Goal: Obtain resource: Obtain resource

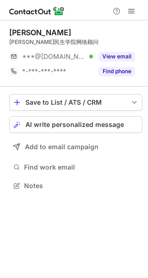
scroll to position [4, 5]
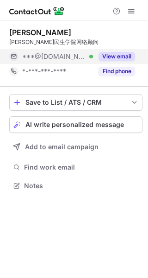
click at [117, 55] on button "View email" at bounding box center [117, 56] width 37 height 9
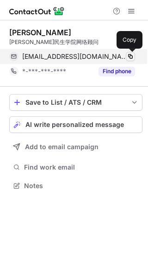
click at [134, 56] on span at bounding box center [130, 56] width 7 height 7
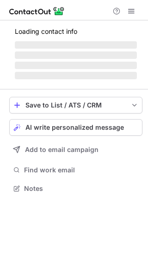
scroll to position [193, 148]
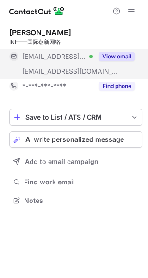
click at [109, 55] on button "View email" at bounding box center [117, 56] width 37 height 9
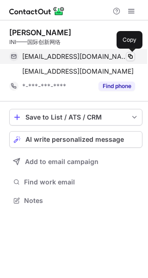
click at [128, 56] on span at bounding box center [130, 56] width 7 height 7
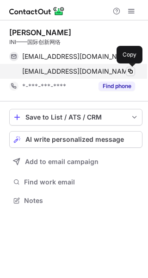
click at [130, 69] on span at bounding box center [130, 71] width 7 height 7
